Goal: Transaction & Acquisition: Purchase product/service

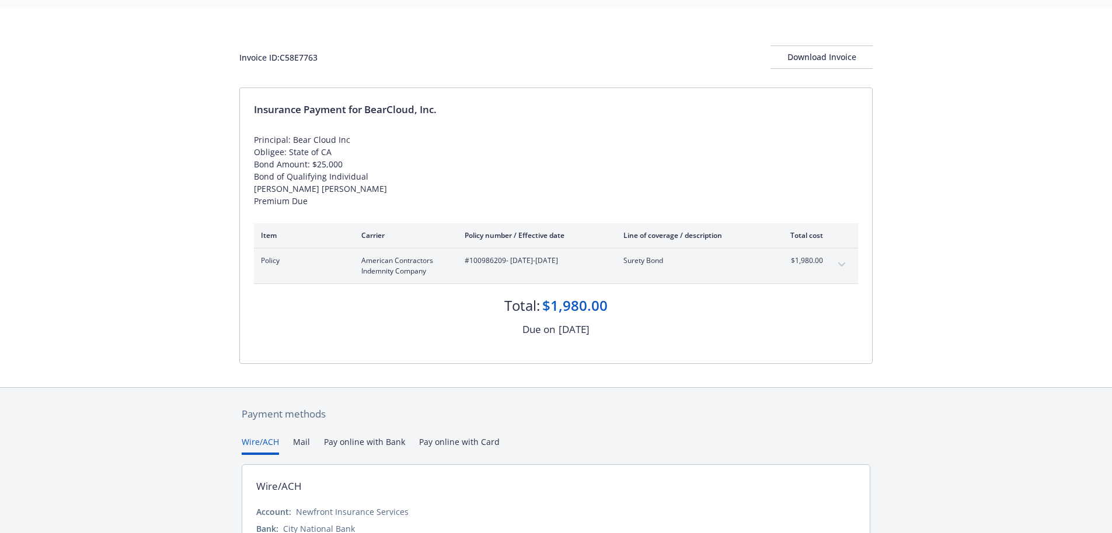
scroll to position [97, 0]
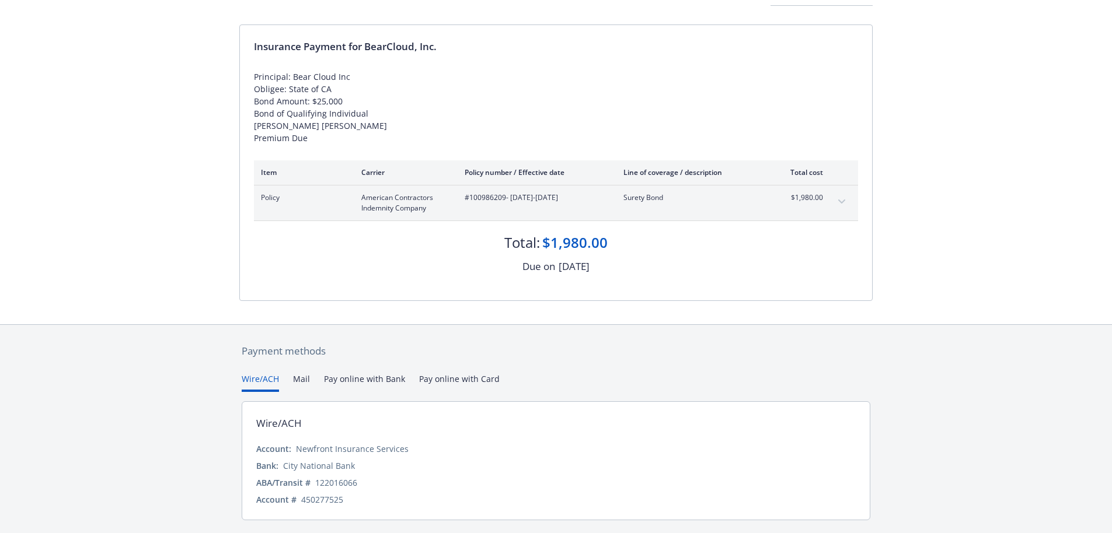
click at [450, 381] on button "Pay online with Card" at bounding box center [459, 382] width 81 height 19
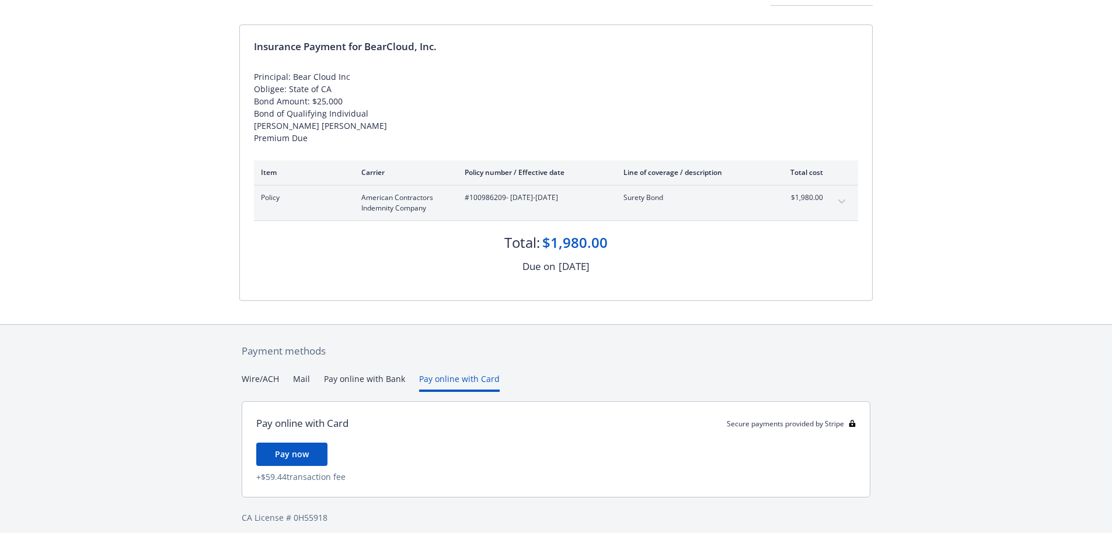
click at [450, 381] on button "Pay online with Card" at bounding box center [459, 382] width 81 height 19
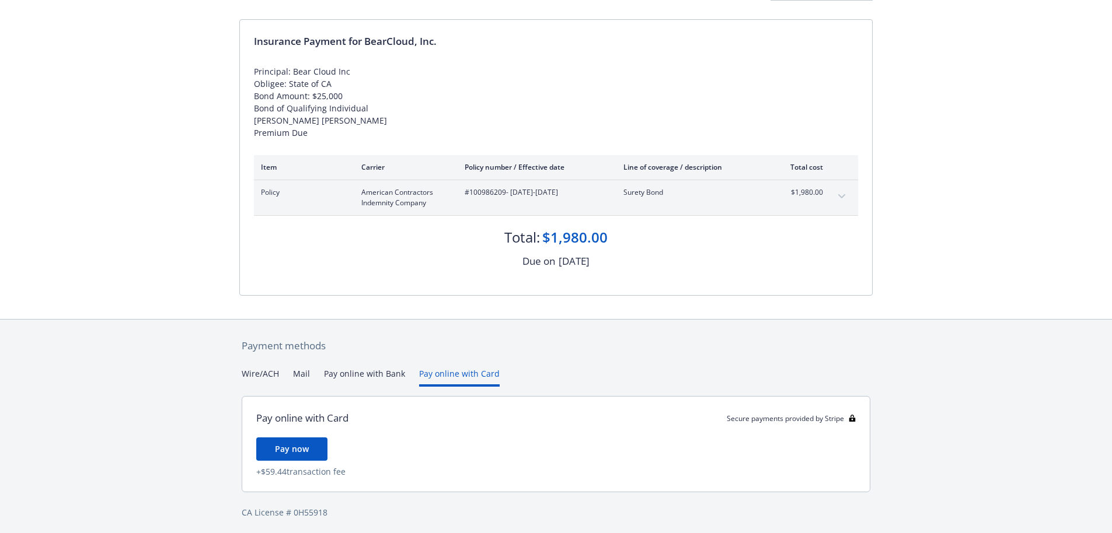
scroll to position [103, 0]
